Goal: Task Accomplishment & Management: Complete application form

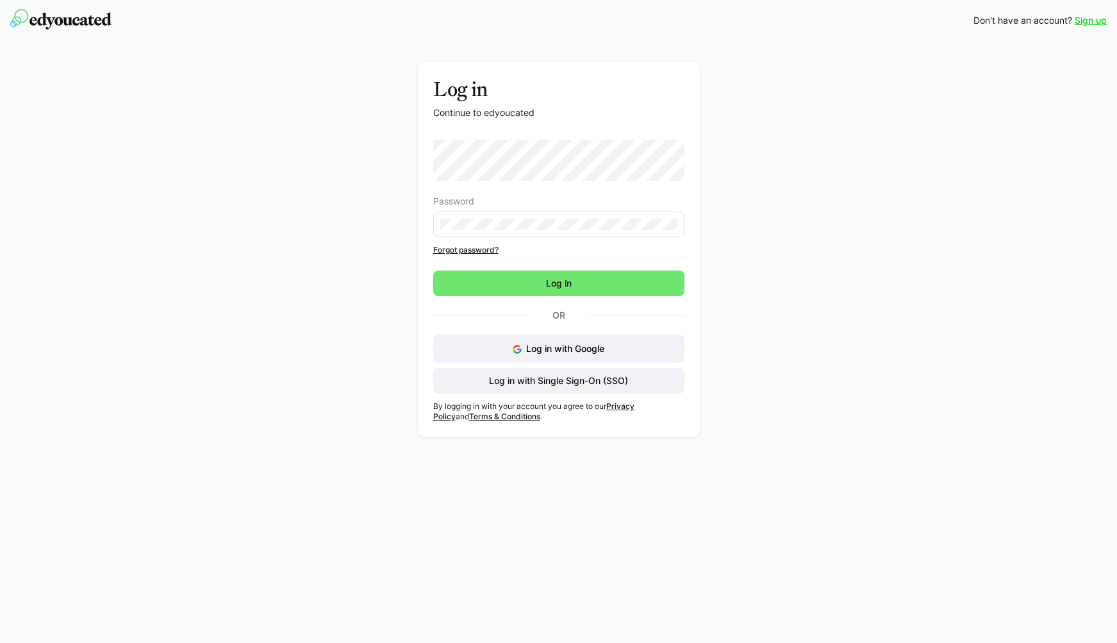
click at [867, 336] on div "Log in Continue to edyoucated Password Forgot password? Log in Or Log in with G…" at bounding box center [558, 253] width 722 height 382
click at [1090, 25] on link "Sign up" at bounding box center [1091, 20] width 32 height 13
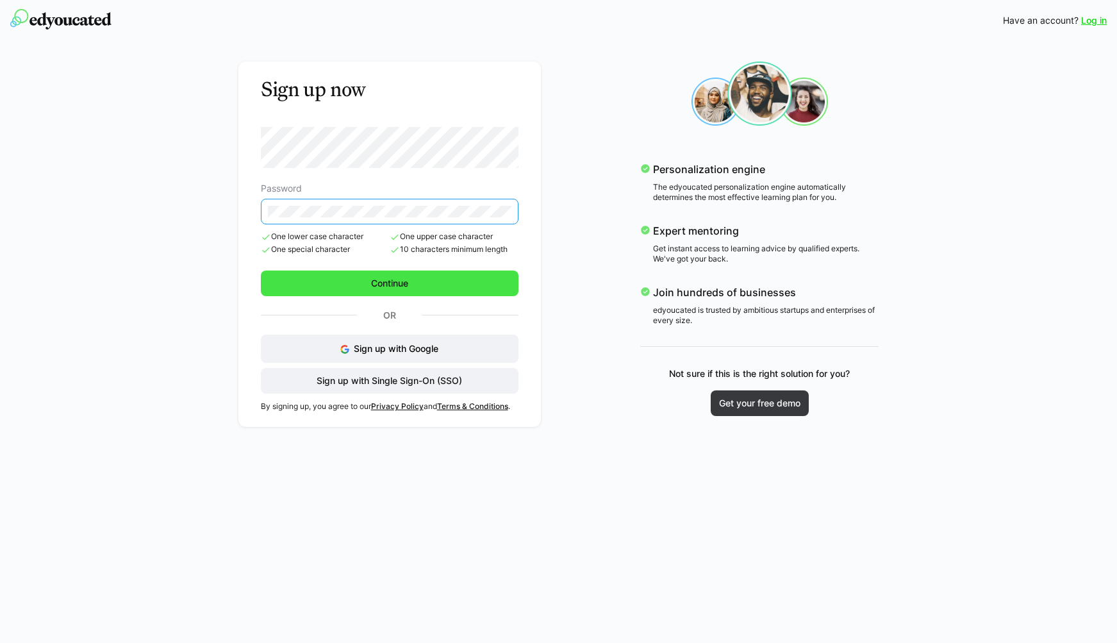
click at [461, 287] on span "Continue" at bounding box center [390, 283] width 258 height 26
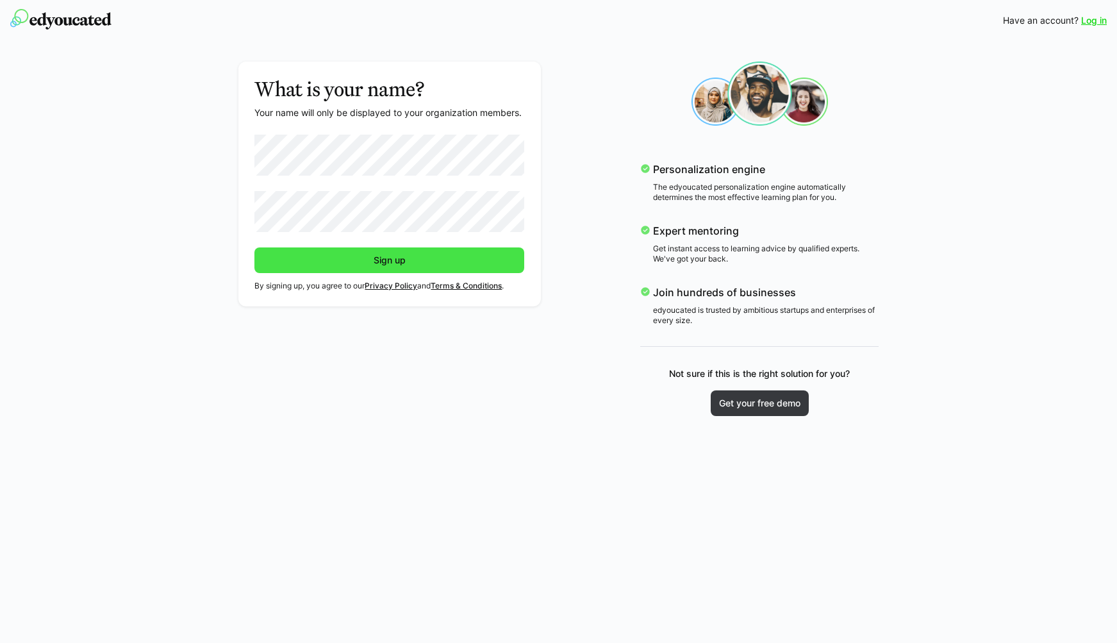
click at [407, 251] on span "Sign up" at bounding box center [389, 260] width 270 height 26
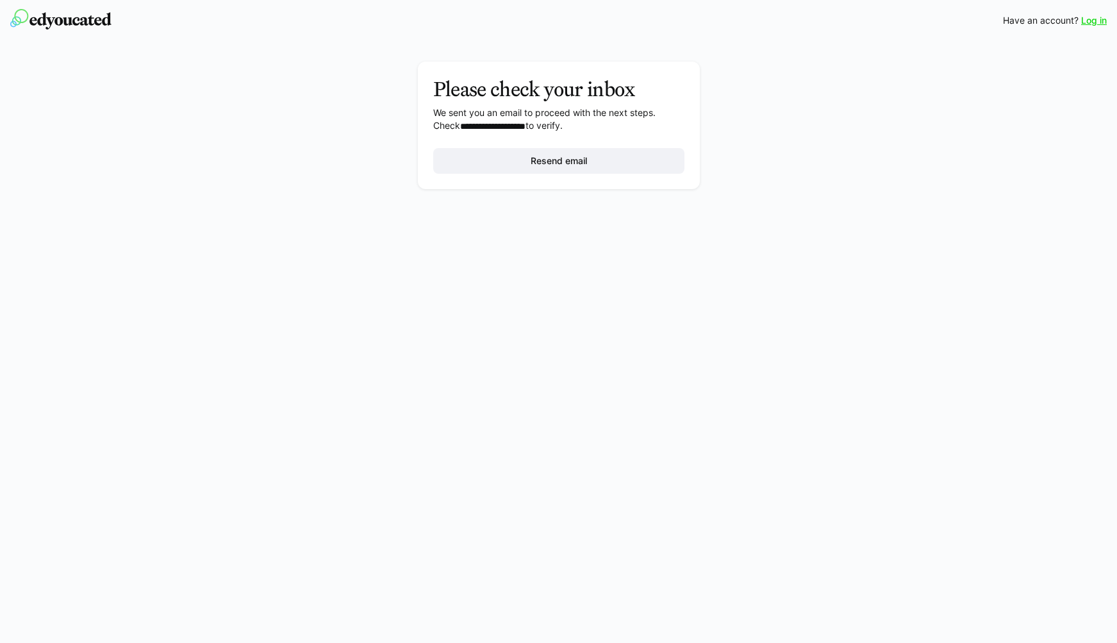
click at [726, 209] on div "**********" at bounding box center [558, 321] width 1117 height 643
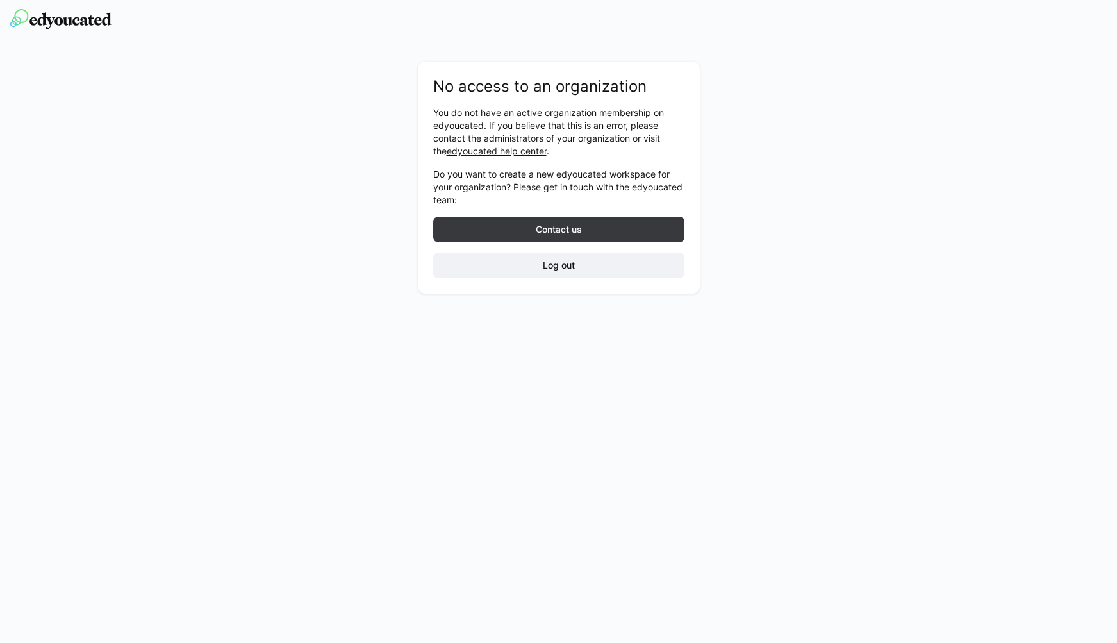
click at [504, 183] on p "Do you want to create a new edyoucated workspace for your organization? Please …" at bounding box center [558, 187] width 251 height 38
click at [549, 311] on div "No access to an organization You do not have an active organization membership …" at bounding box center [558, 321] width 1117 height 643
